Goal: Information Seeking & Learning: Learn about a topic

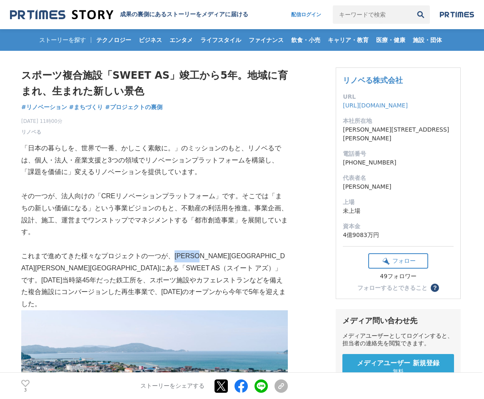
drag, startPoint x: 213, startPoint y: 257, endPoint x: 175, endPoint y: 255, distance: 37.5
click at [175, 255] on p "これまで進めてきた様々なプロジェクトの一つが、[PERSON_NAME][GEOGRAPHIC_DATA][PERSON_NAME][GEOGRAPHIC_D…" at bounding box center [154, 280] width 267 height 60
copy p "[PERSON_NAME][GEOGRAPHIC_DATA][PERSON_NAME][GEOGRAPHIC_DATA]"
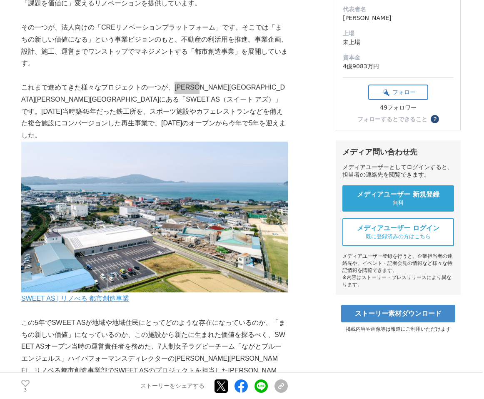
scroll to position [167, 0]
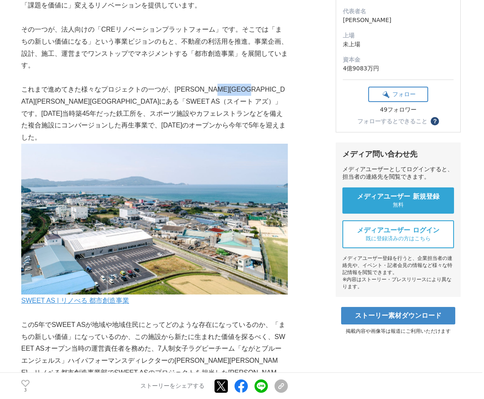
drag, startPoint x: 241, startPoint y: 90, endPoint x: 272, endPoint y: 90, distance: 31.2
click at [272, 90] on p "これまで進めてきた様々なプロジェクトの一つが、[PERSON_NAME][GEOGRAPHIC_DATA][PERSON_NAME][GEOGRAPHIC_D…" at bounding box center [154, 114] width 267 height 60
copy p "SWEET AS"
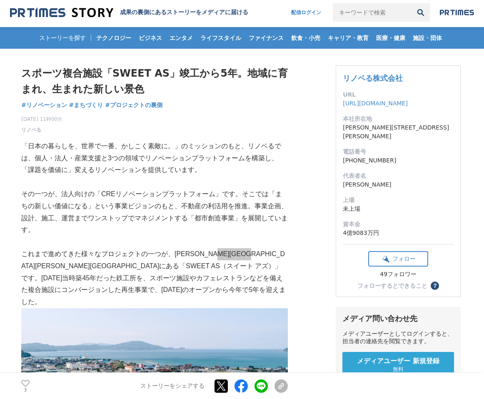
scroll to position [0, 0]
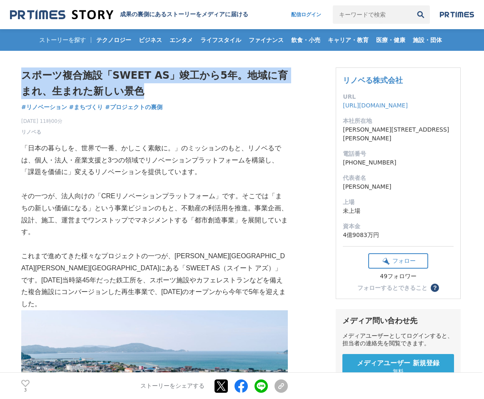
drag, startPoint x: 22, startPoint y: 75, endPoint x: 168, endPoint y: 91, distance: 146.7
click at [168, 91] on h1 "スポーツ複合施設「SWEET AS」竣工から5年。地域に育まれ、生まれた新しい景色" at bounding box center [154, 83] width 267 height 32
copy h1 "スポーツ複合施設「SWEET AS」竣工から5年。地域に育まれ、生まれた新しい景色"
